Goal: Transaction & Acquisition: Purchase product/service

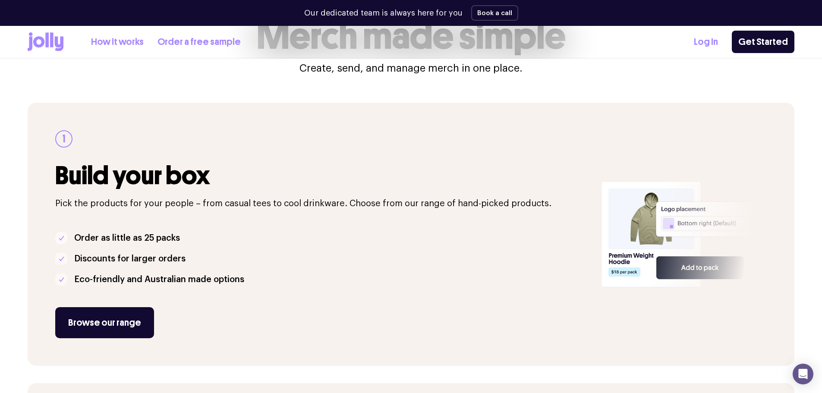
scroll to position [86, 0]
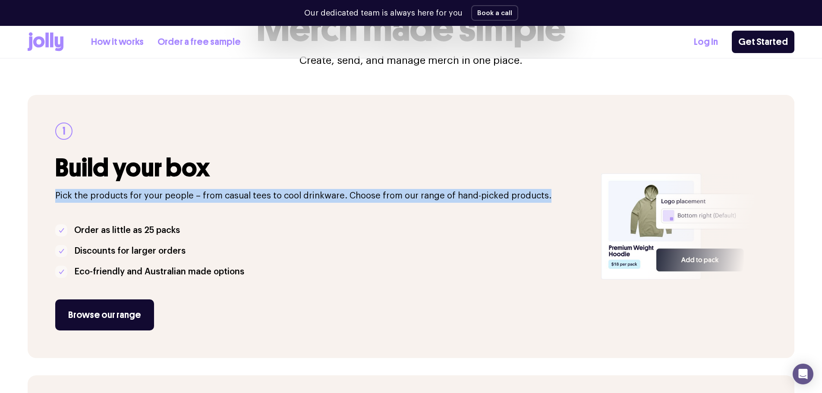
drag, startPoint x: 55, startPoint y: 194, endPoint x: 545, endPoint y: 196, distance: 490.1
click at [545, 196] on p "Pick the products for your people – from casual tees to cool drinkware. Choose …" at bounding box center [322, 196] width 535 height 14
click at [546, 196] on p "Pick the products for your people – from casual tees to cool drinkware. Choose …" at bounding box center [322, 196] width 535 height 14
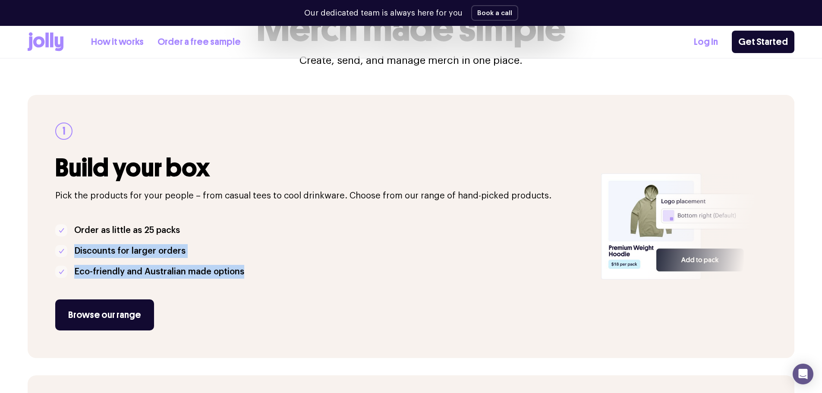
drag, startPoint x: 280, startPoint y: 277, endPoint x: 62, endPoint y: 237, distance: 221.9
click at [59, 244] on ul "Order as little as 25 packs Discounts for larger orders Eco-friendly and Austra…" at bounding box center [322, 250] width 535 height 55
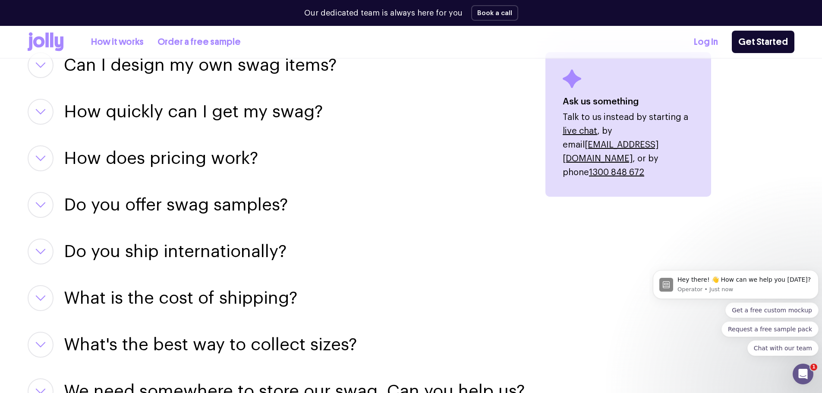
scroll to position [1122, 0]
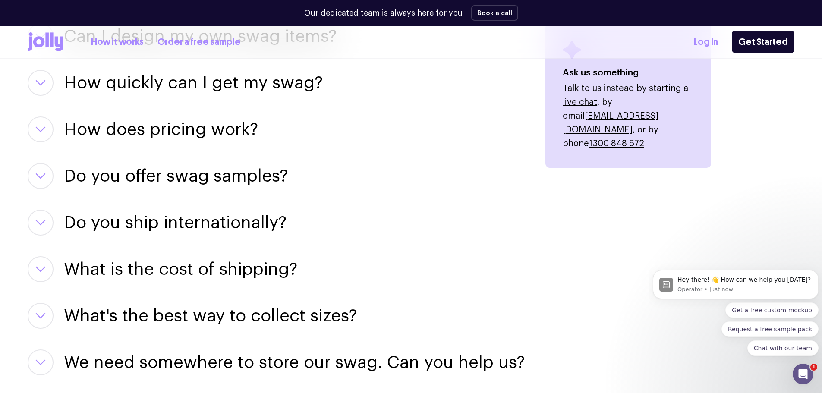
click at [182, 135] on h3 "How does pricing work?" at bounding box center [161, 129] width 194 height 26
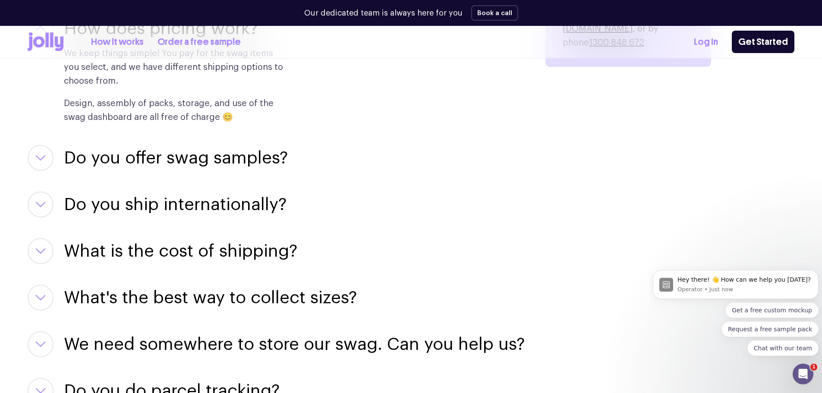
scroll to position [1237, 0]
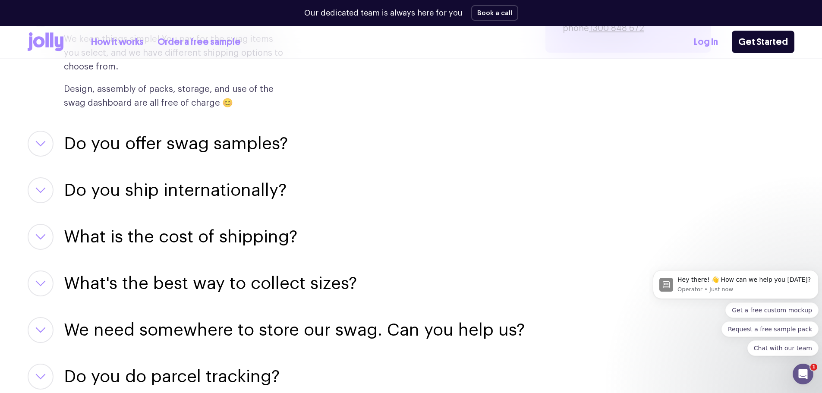
click at [160, 143] on h3 "Do you offer swag samples?" at bounding box center [176, 144] width 224 height 26
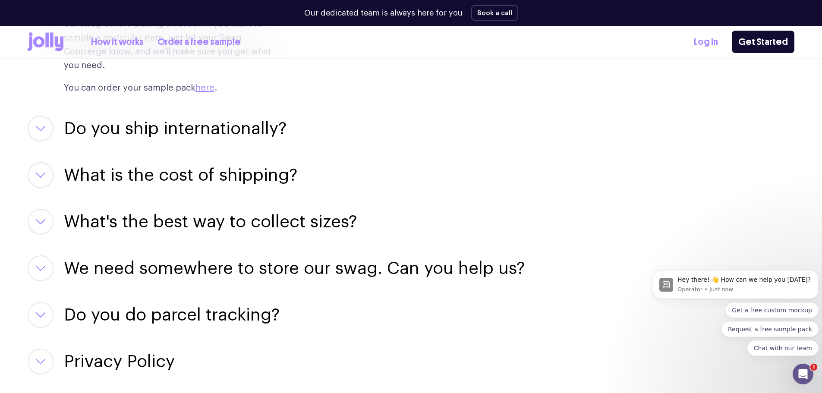
scroll to position [1410, 0]
click at [191, 115] on h3 "Do you ship internationally?" at bounding box center [175, 128] width 223 height 26
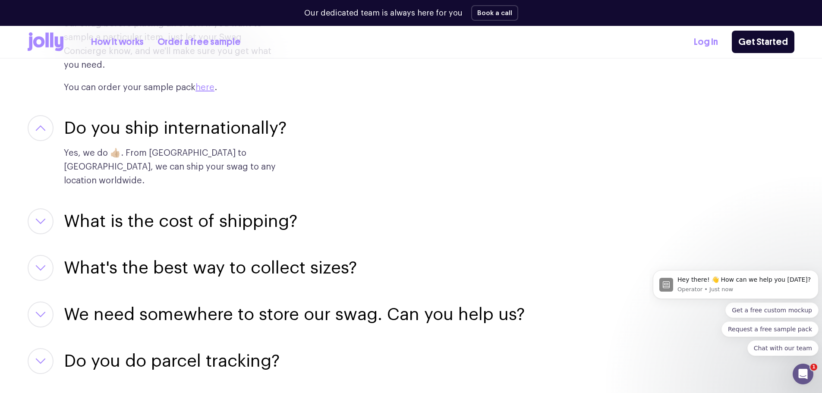
click at [181, 208] on h3 "What is the cost of shipping?" at bounding box center [180, 221] width 233 height 26
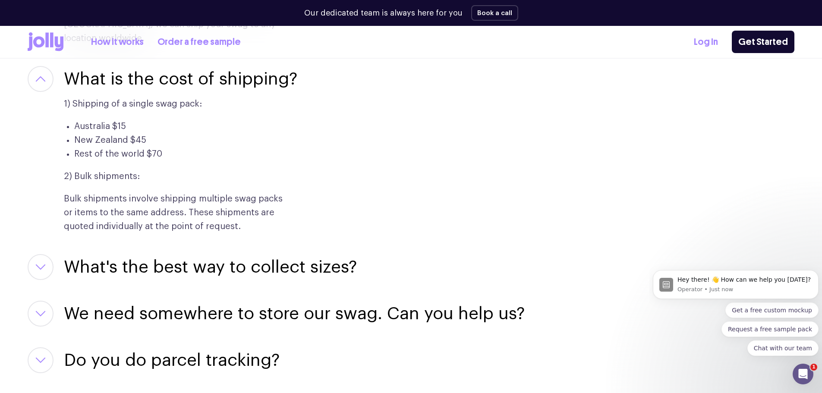
scroll to position [1611, 0]
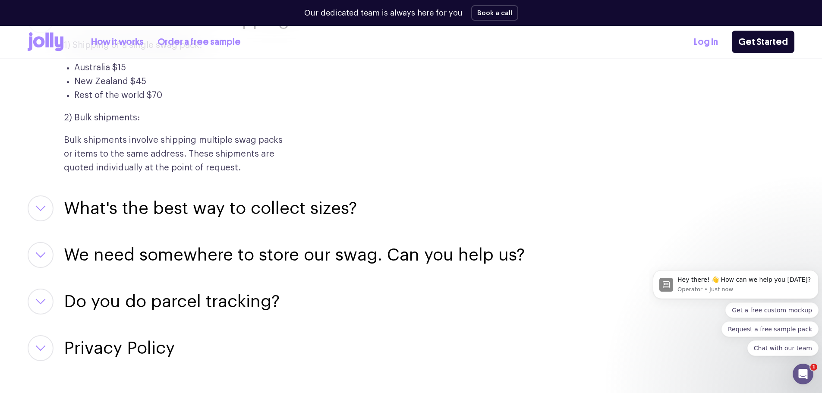
click at [209, 195] on h3 "What's the best way to collect sizes?" at bounding box center [210, 208] width 293 height 26
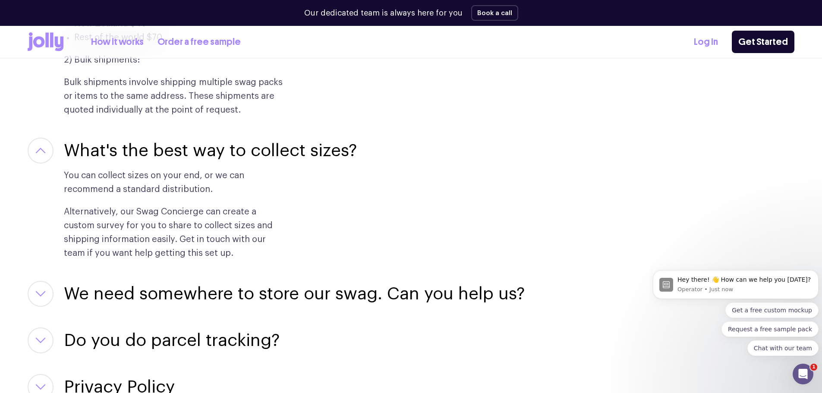
scroll to position [1697, 0]
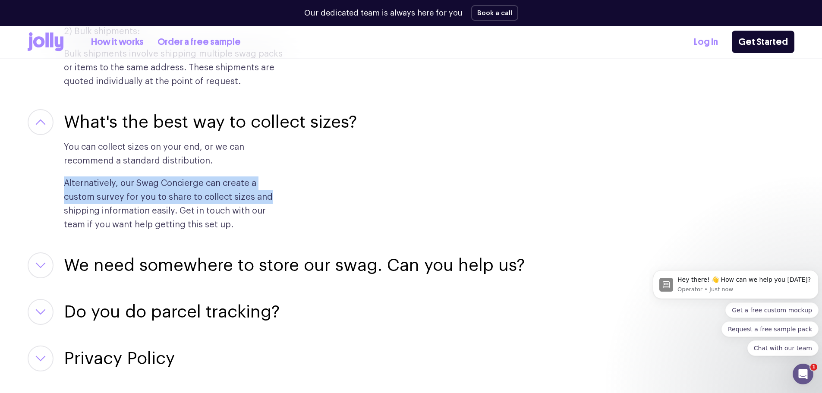
drag, startPoint x: 63, startPoint y: 154, endPoint x: 276, endPoint y: 166, distance: 213.5
click at [276, 166] on div "What's the best way to collect sizes? You can collect sizes on your end, or we …" at bounding box center [276, 170] width 497 height 123
click at [220, 252] on h3 "We need somewhere to store our swag. Can you help us?" at bounding box center [294, 265] width 461 height 26
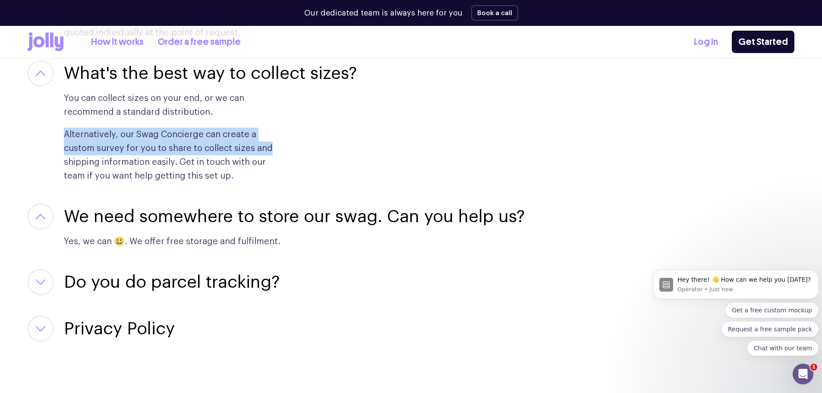
scroll to position [1755, 0]
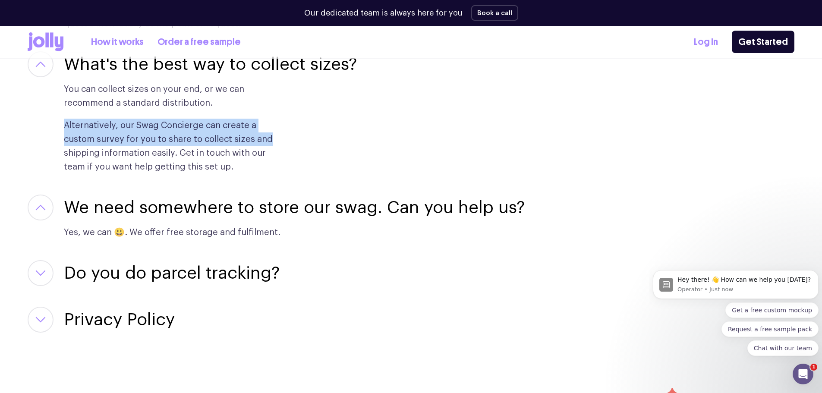
click at [218, 260] on h3 "Do you do parcel tracking?" at bounding box center [172, 273] width 216 height 26
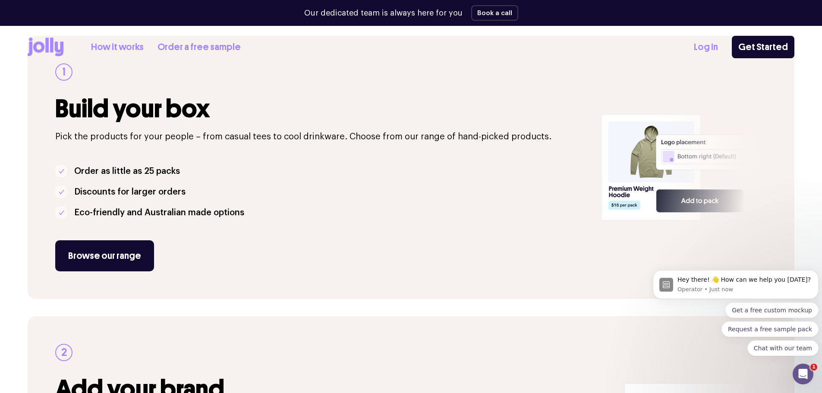
scroll to position [259, 0]
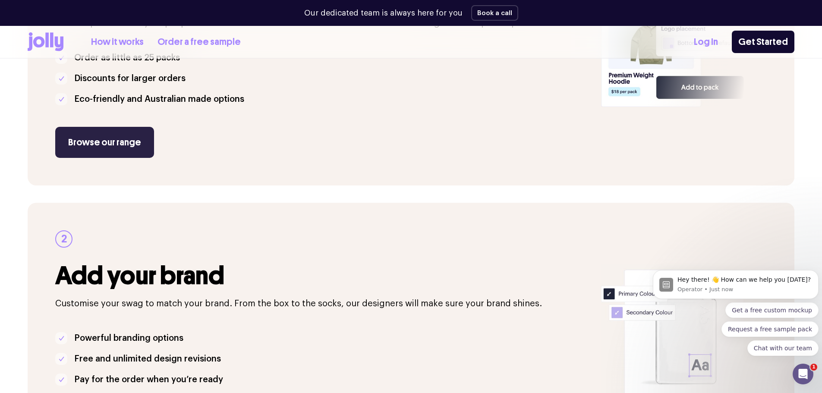
click at [136, 141] on link "Browse our range" at bounding box center [104, 142] width 99 height 31
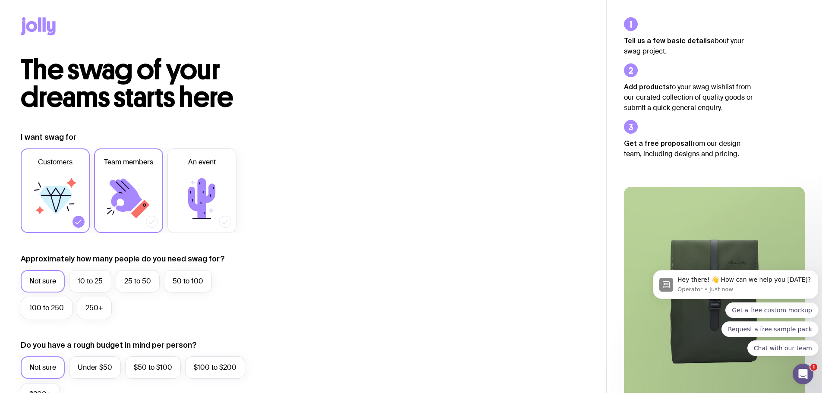
click at [129, 193] on icon at bounding box center [126, 195] width 32 height 33
click at [0, 0] on input "Team members" at bounding box center [0, 0] width 0 height 0
click at [39, 188] on icon at bounding box center [55, 199] width 52 height 52
click at [0, 0] on input "Customers" at bounding box center [0, 0] width 0 height 0
click at [131, 279] on label "25 to 50" at bounding box center [138, 281] width 44 height 22
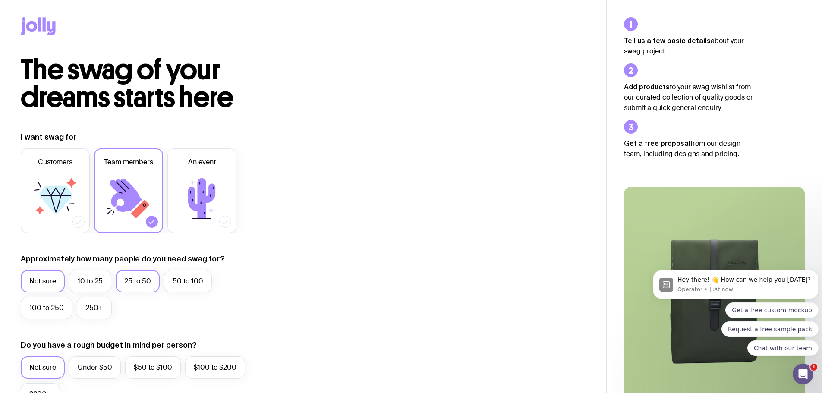
click at [0, 0] on input "25 to 50" at bounding box center [0, 0] width 0 height 0
click at [189, 281] on label "50 to 100" at bounding box center [188, 281] width 48 height 22
click at [0, 0] on input "50 to 100" at bounding box center [0, 0] width 0 height 0
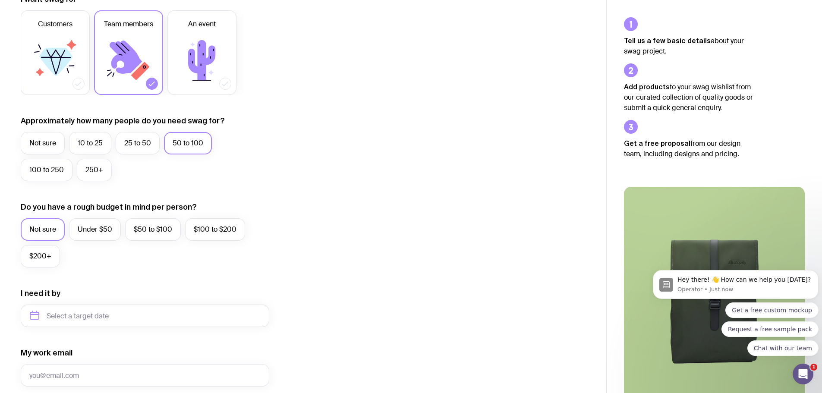
scroll to position [144, 0]
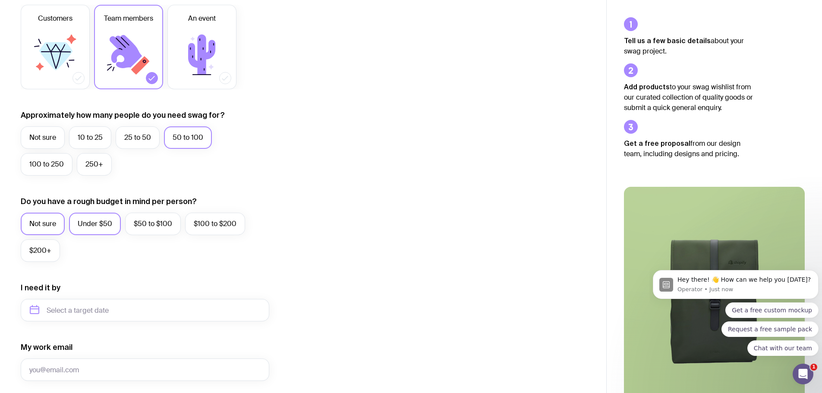
click at [87, 223] on label "Under $50" at bounding box center [95, 224] width 52 height 22
click at [0, 0] on input "Under $50" at bounding box center [0, 0] width 0 height 0
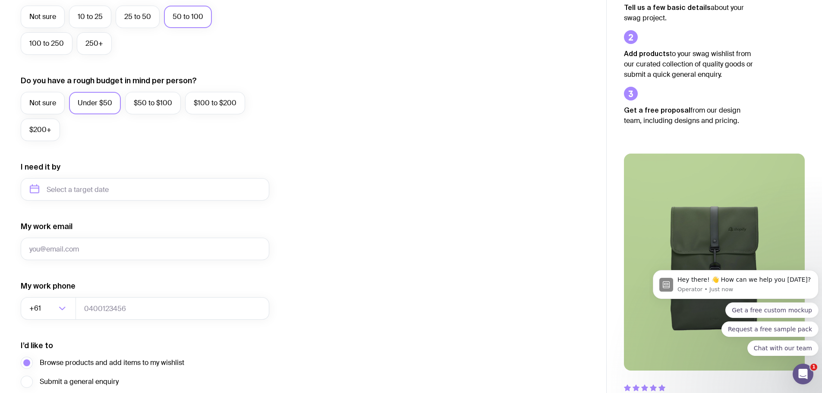
scroll to position [340, 0]
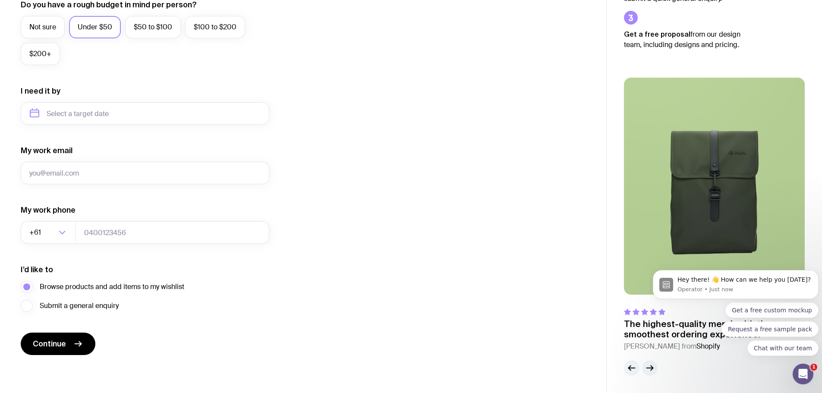
click at [651, 367] on icon "button" at bounding box center [650, 368] width 10 height 10
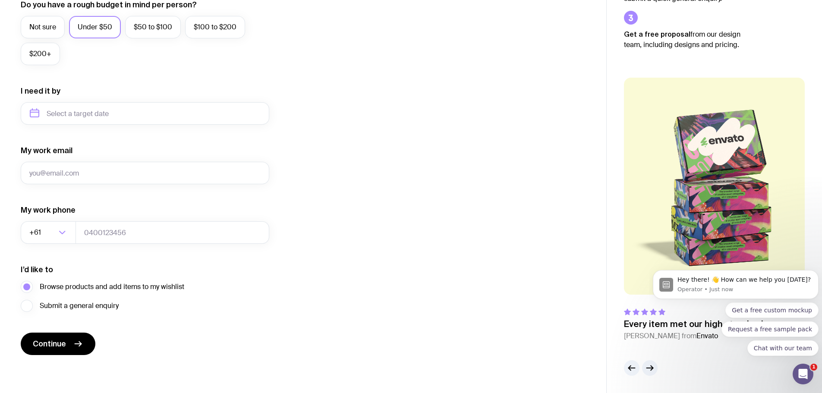
click at [651, 367] on icon "button" at bounding box center [650, 368] width 10 height 10
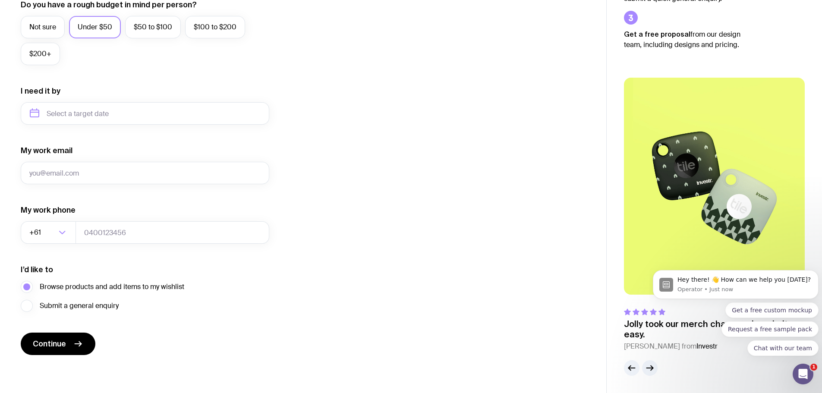
click at [651, 367] on icon "button" at bounding box center [650, 368] width 10 height 10
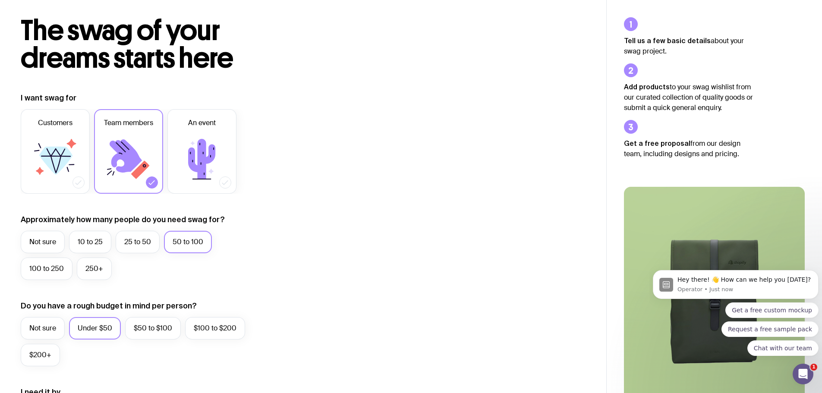
scroll to position [0, 0]
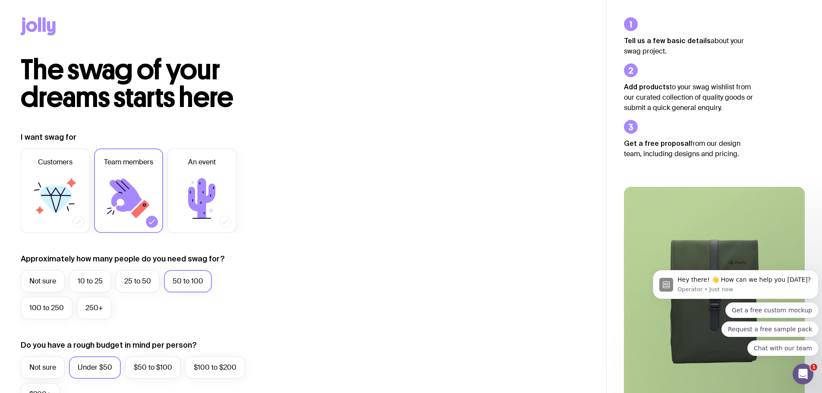
click at [205, 25] on div at bounding box center [303, 28] width 565 height 56
